Goal: Task Accomplishment & Management: Manage account settings

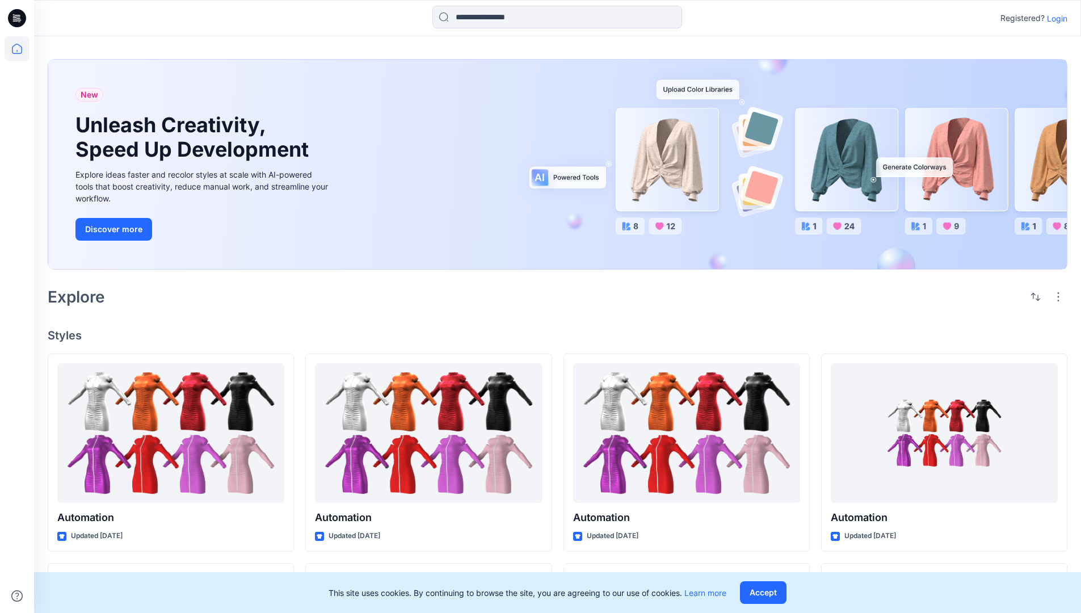
click at [1054, 18] on p "Login" at bounding box center [1057, 18] width 20 height 12
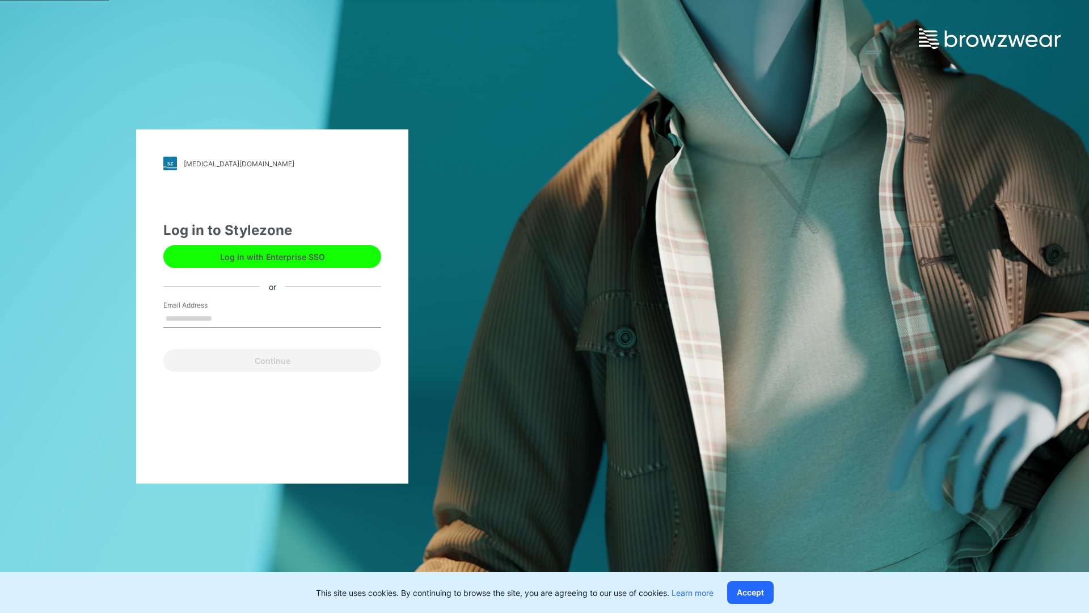
click at [224, 318] on input "Email Address" at bounding box center [272, 318] width 218 height 17
type input "**********"
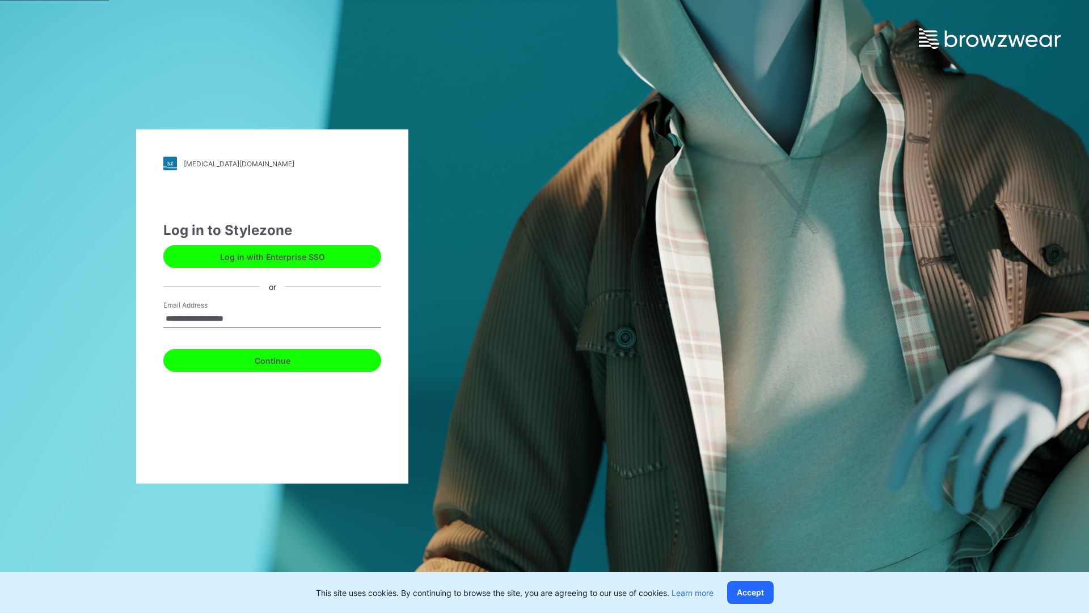
click at [285, 359] on button "Continue" at bounding box center [272, 360] width 218 height 23
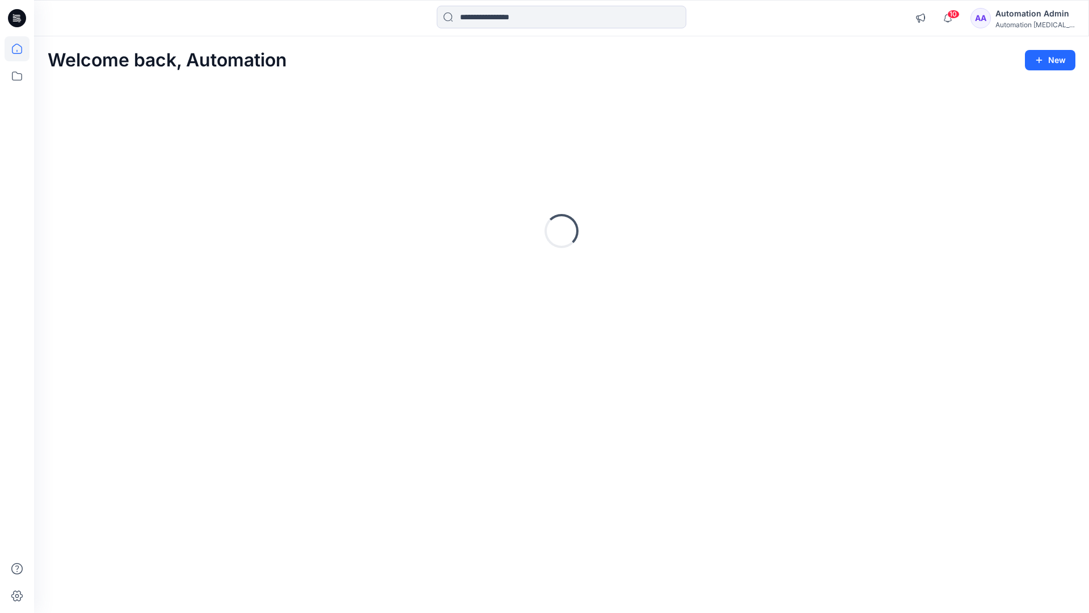
click at [22, 49] on icon at bounding box center [17, 49] width 10 height 10
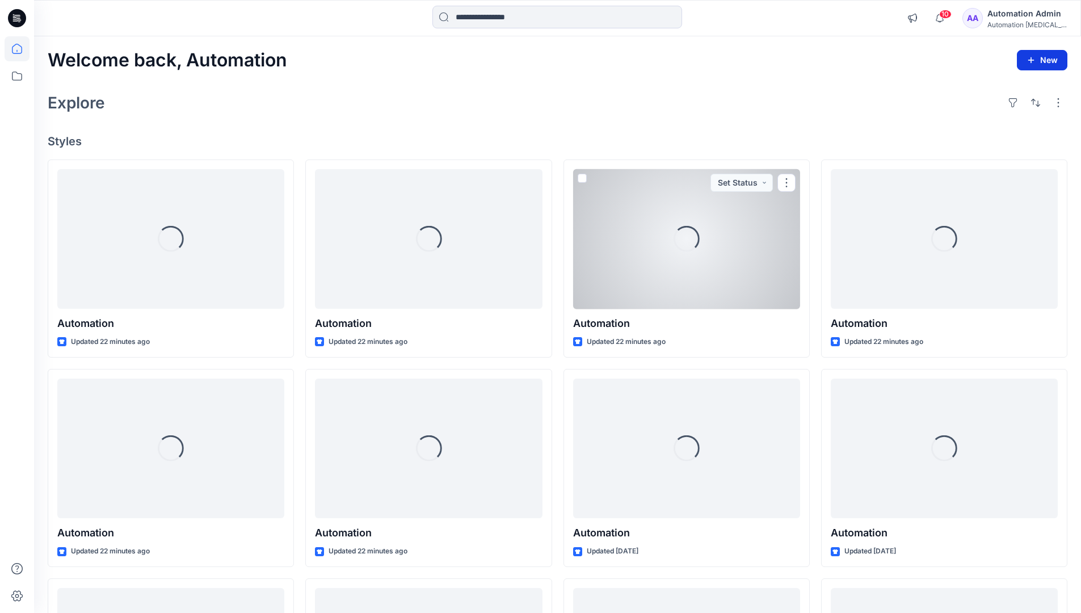
click at [1045, 59] on button "New" at bounding box center [1042, 60] width 50 height 20
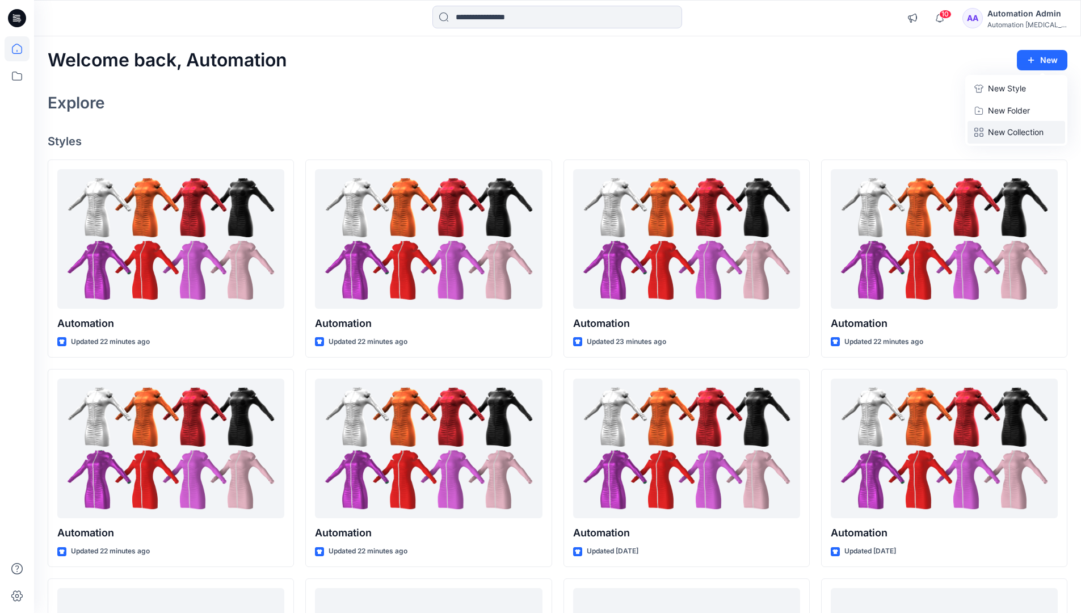
click at [1019, 129] on p "New Collection" at bounding box center [1016, 132] width 56 height 14
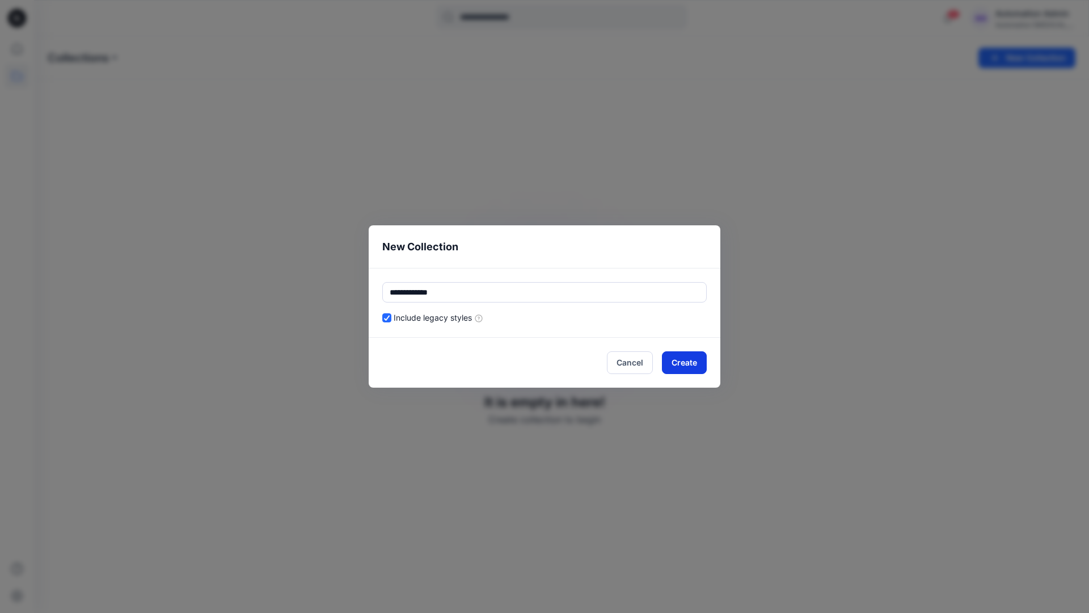
type input "**********"
click at [693, 360] on button "Create" at bounding box center [684, 362] width 45 height 23
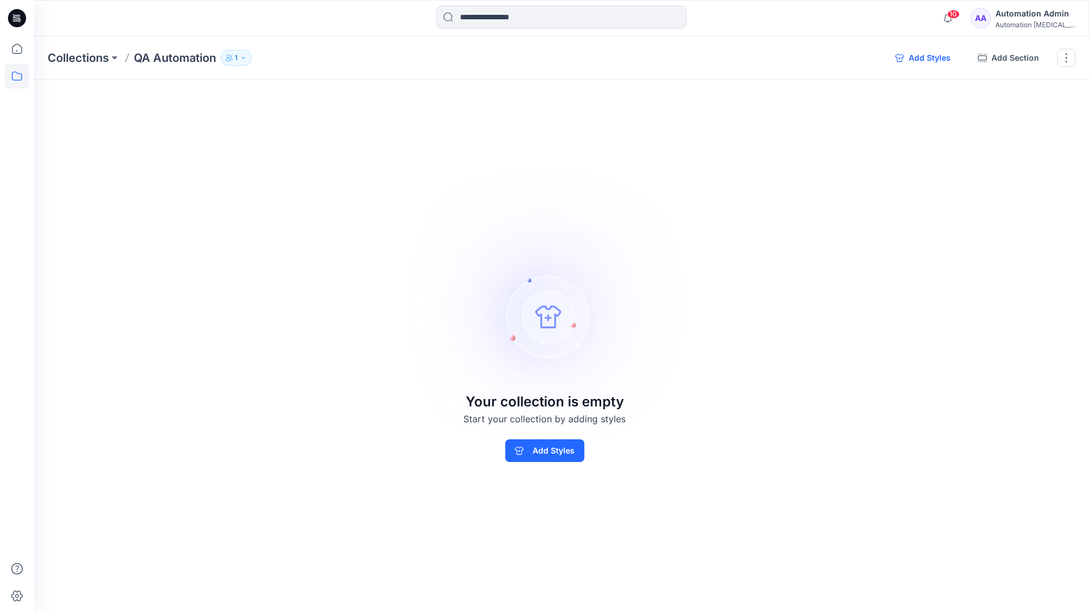
click at [926, 59] on button "Add Styles" at bounding box center [923, 58] width 74 height 18
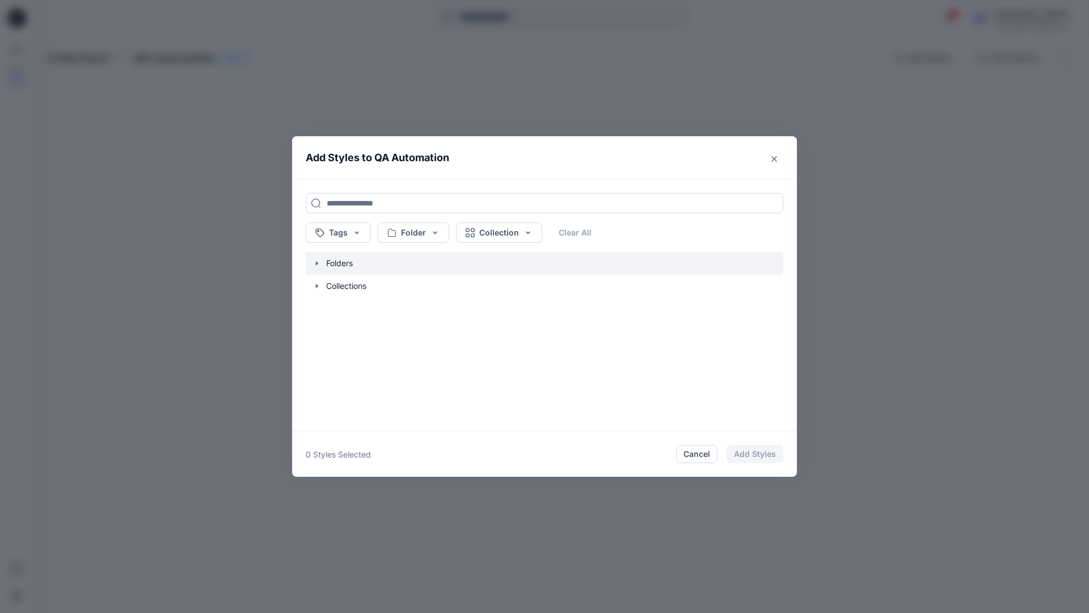
click at [316, 262] on icon "button" at bounding box center [317, 263] width 2 height 4
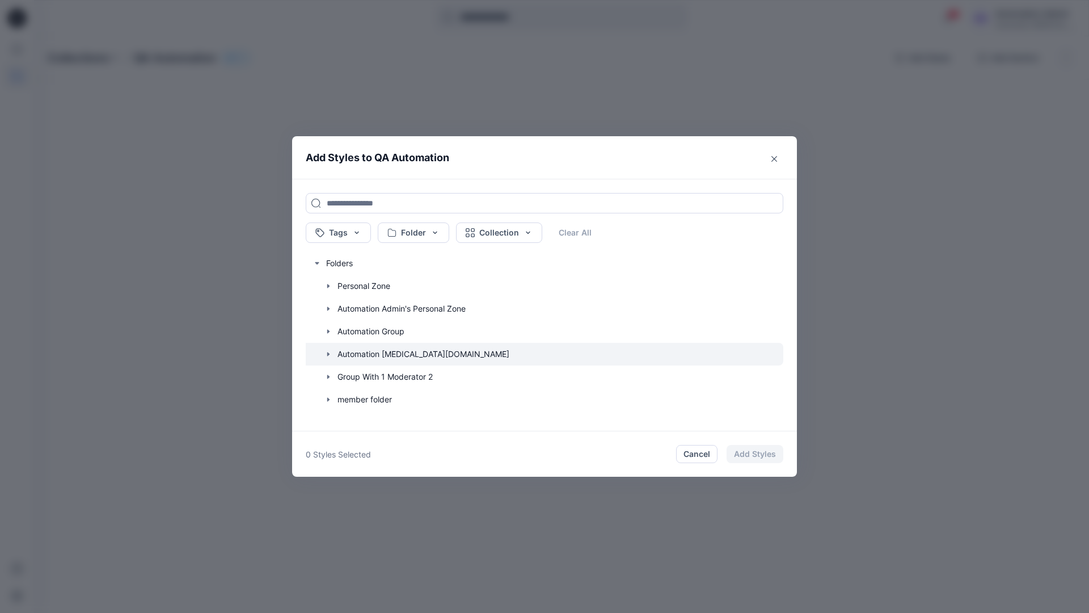
click at [327, 352] on icon "button" at bounding box center [328, 354] width 2 height 4
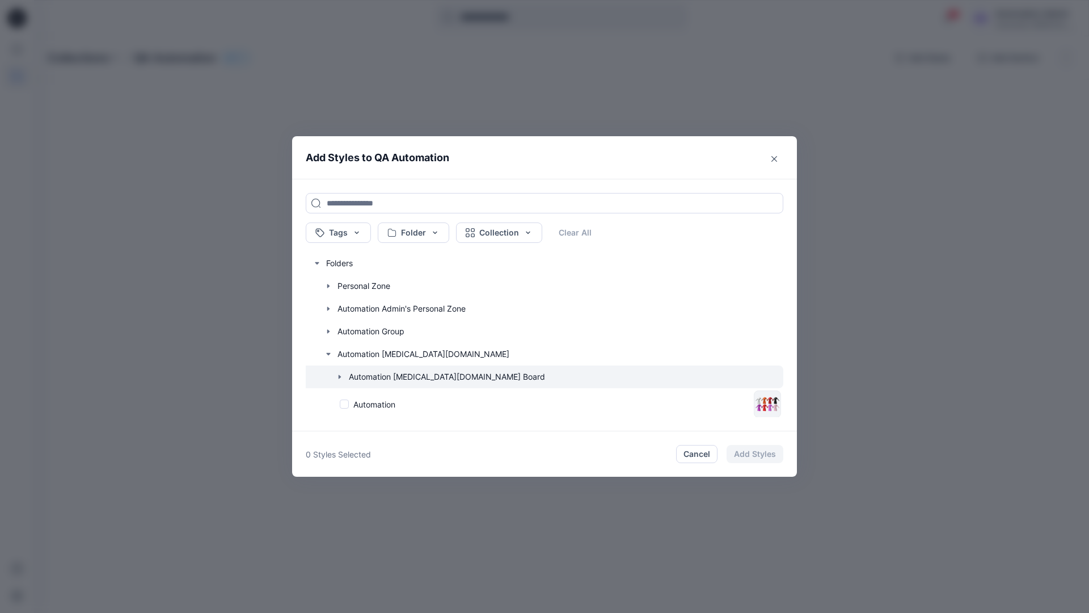
click at [340, 377] on icon "button" at bounding box center [340, 376] width 2 height 4
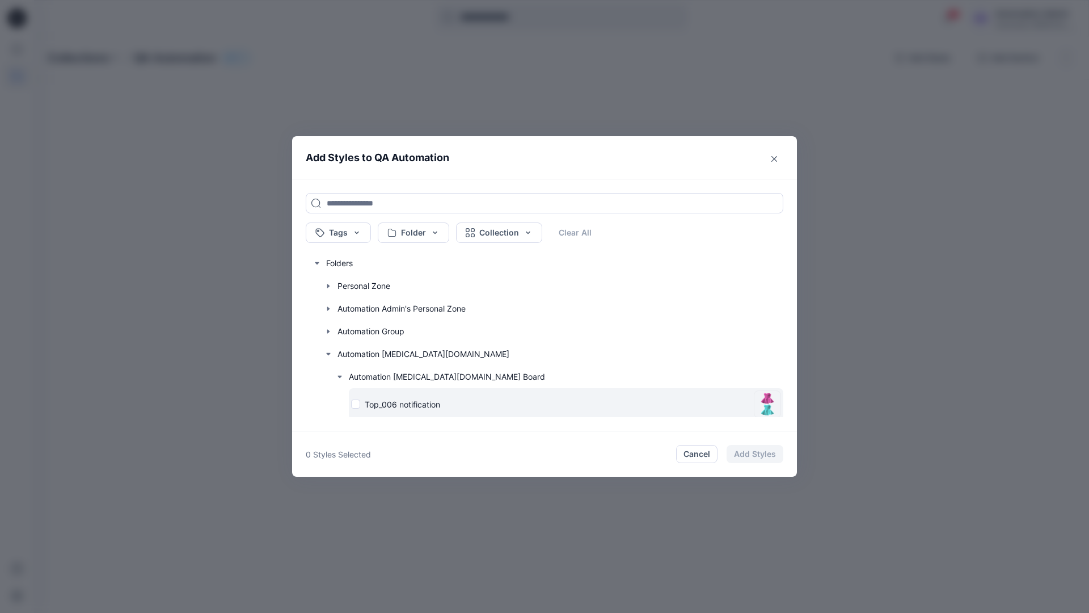
click at [357, 405] on div "Top_006 notification" at bounding box center [550, 404] width 398 height 12
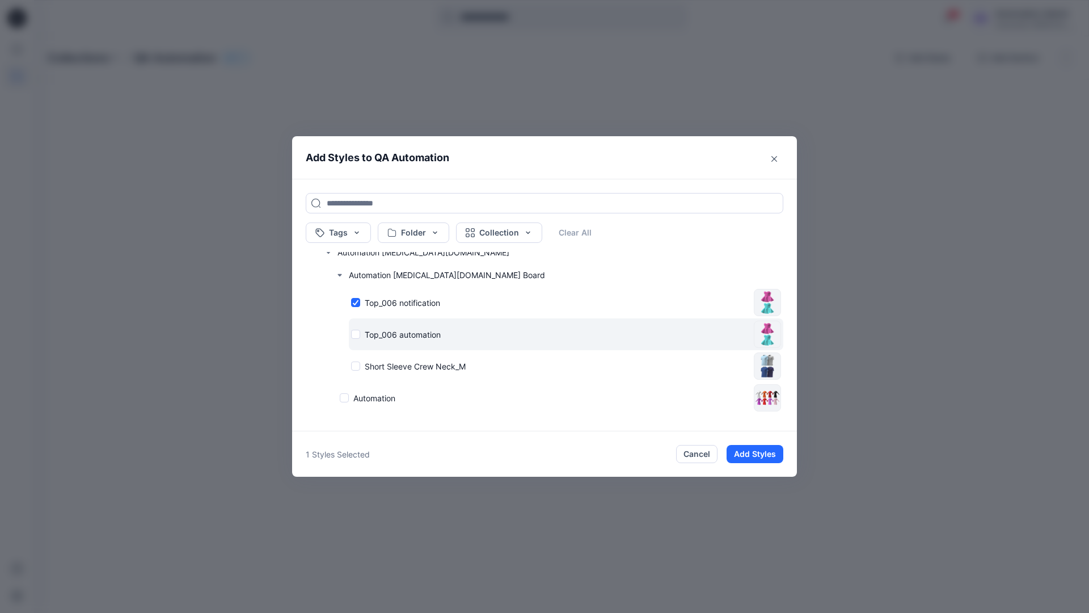
click at [356, 335] on div "Top_006 automation" at bounding box center [550, 335] width 398 height 12
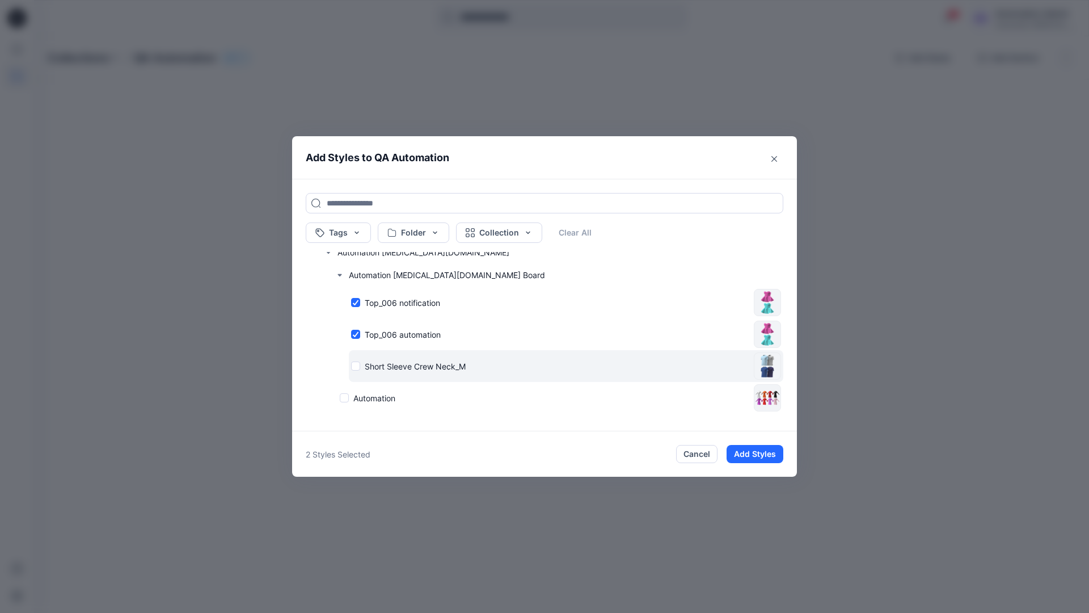
click at [357, 365] on div "Short Sleeve Crew Neck_M" at bounding box center [550, 366] width 398 height 12
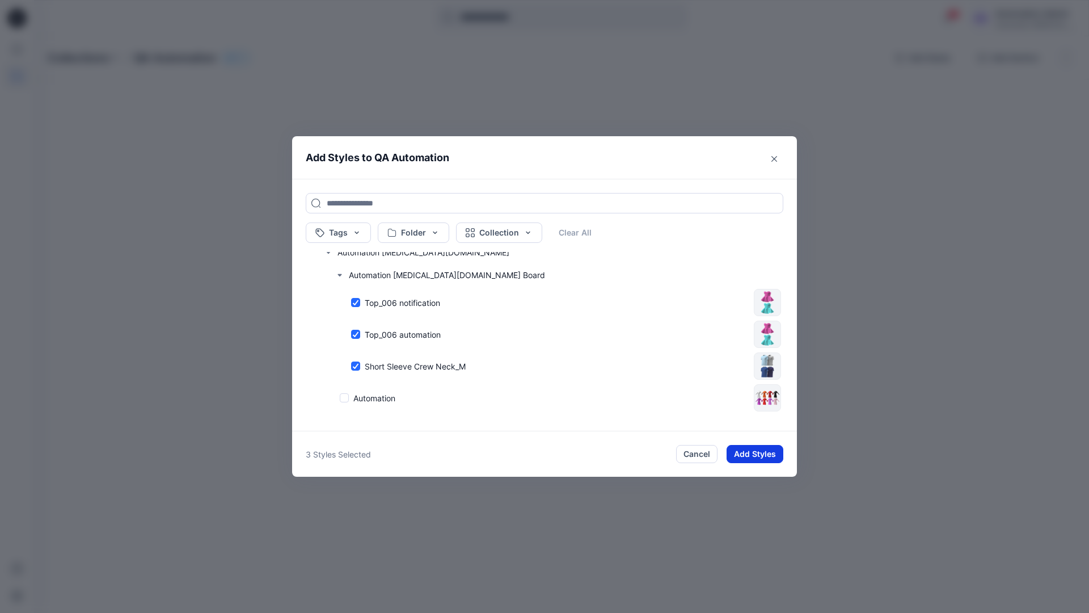
click at [758, 455] on button "Add Styles" at bounding box center [755, 454] width 57 height 18
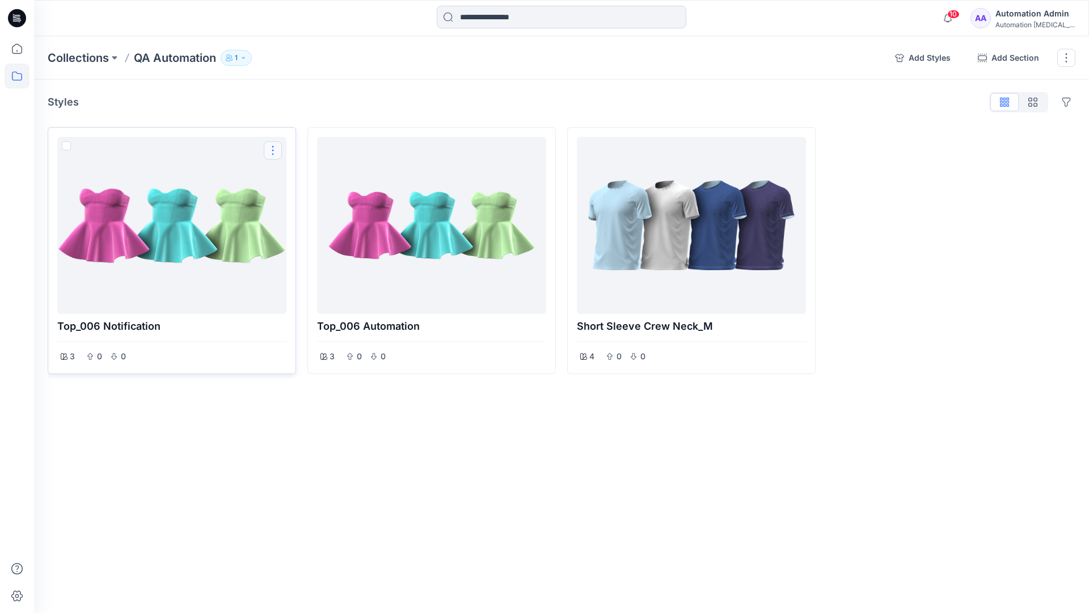
click at [274, 151] on button "Options" at bounding box center [273, 150] width 18 height 18
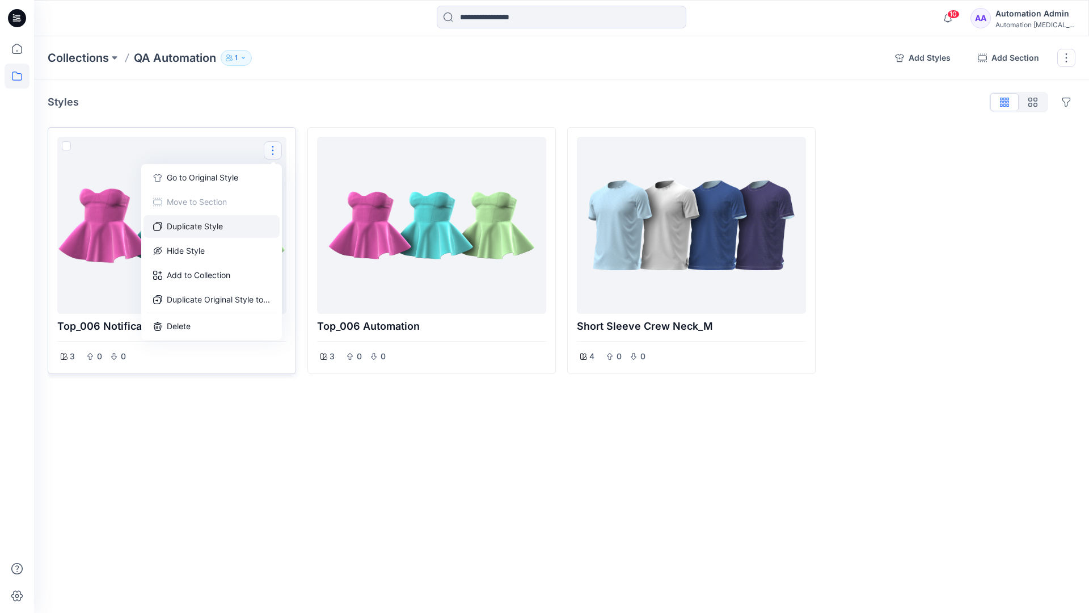
click at [213, 225] on button "Duplicate Style" at bounding box center [212, 226] width 136 height 23
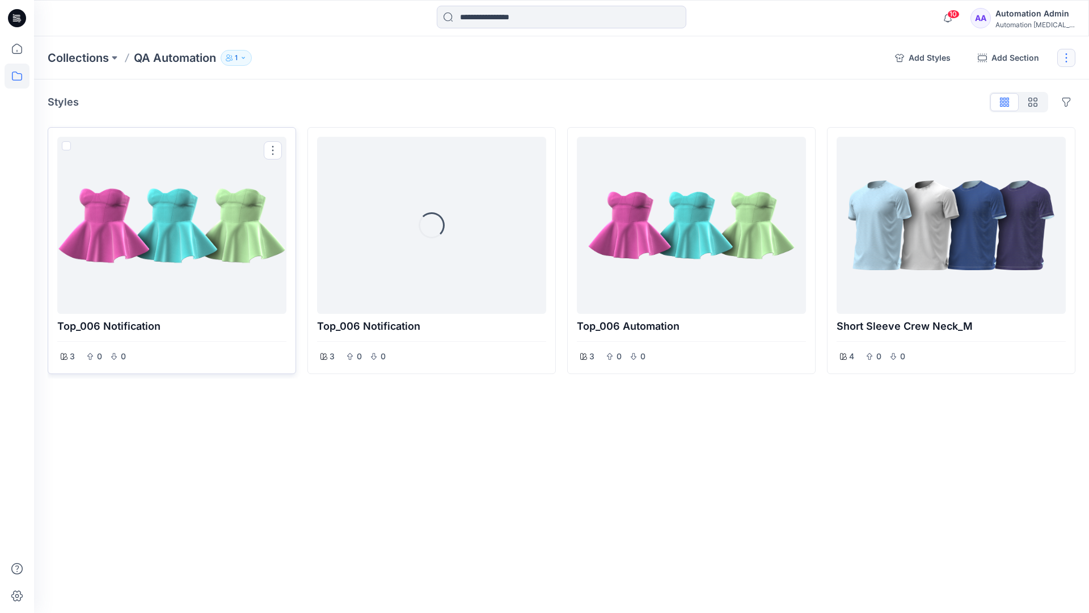
click at [1067, 61] on button "button" at bounding box center [1067, 58] width 18 height 18
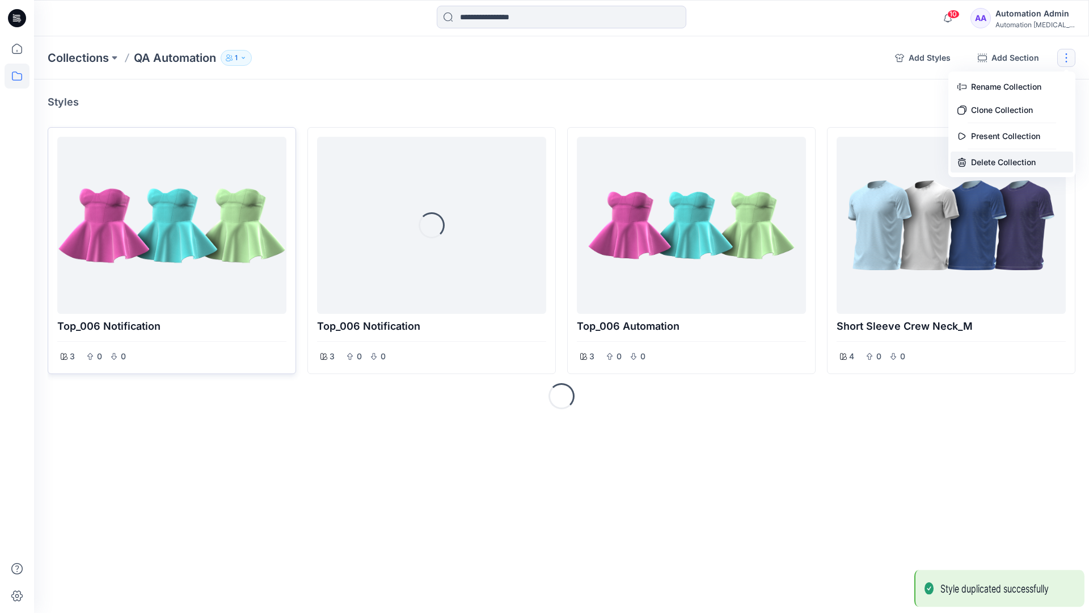
click at [1000, 158] on button "Delete Collection" at bounding box center [1012, 161] width 123 height 21
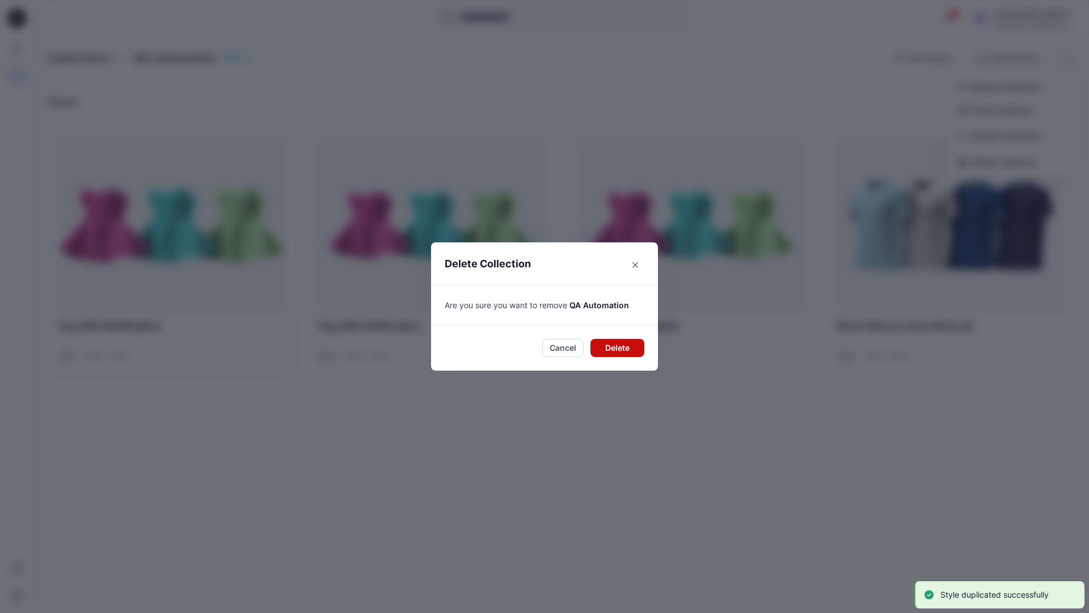
click at [620, 346] on button "Delete" at bounding box center [618, 348] width 54 height 18
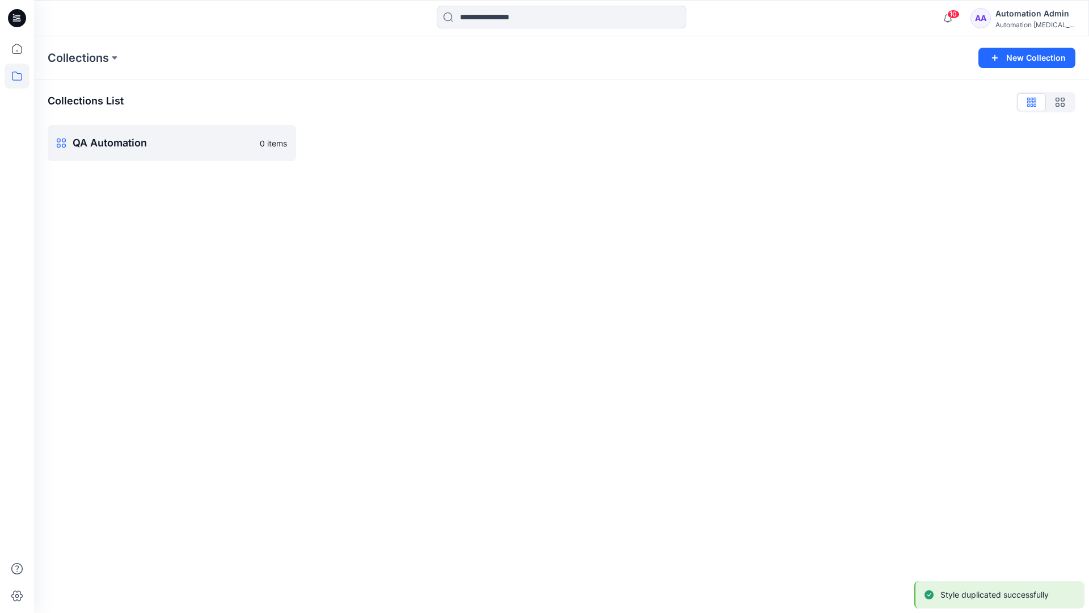
click at [1026, 12] on div "Automation Admin" at bounding box center [1035, 14] width 79 height 14
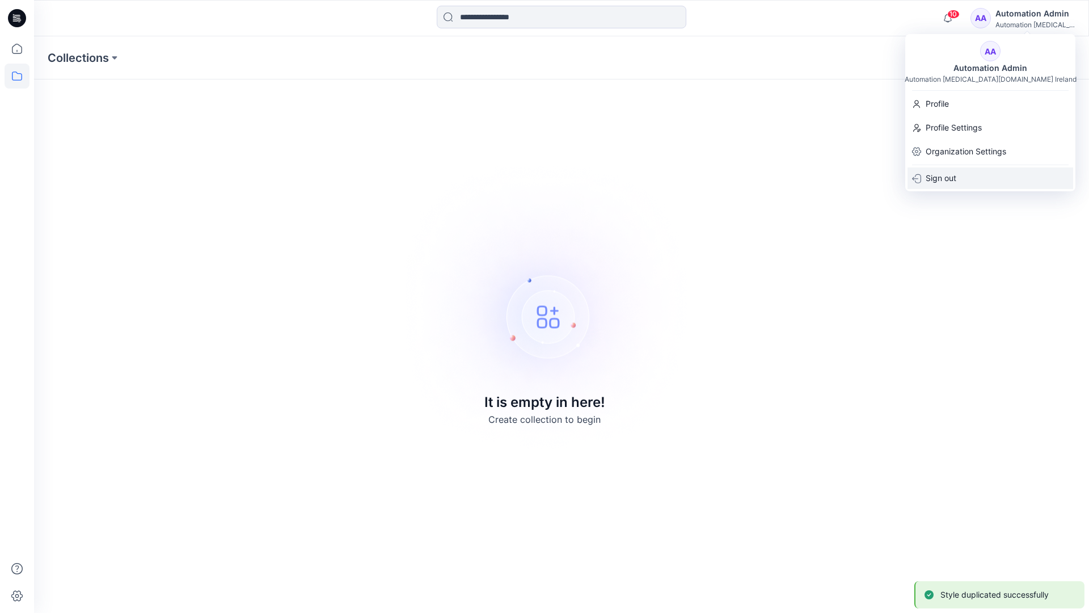
click at [957, 178] on p "Sign out" at bounding box center [941, 178] width 31 height 22
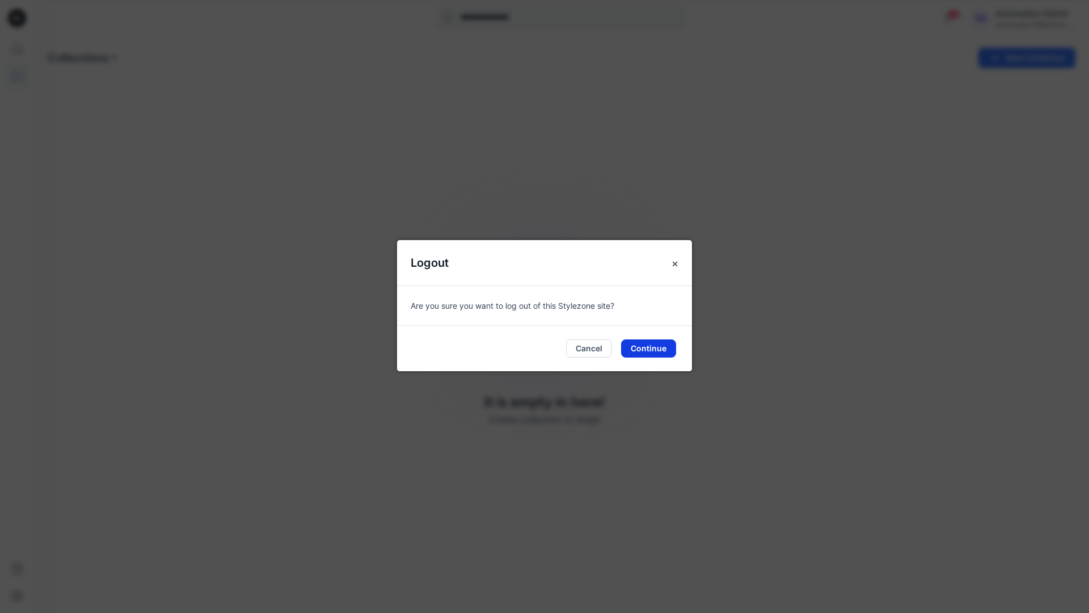
click at [653, 349] on button "Continue" at bounding box center [648, 348] width 55 height 18
